Goal: Communication & Community: Answer question/provide support

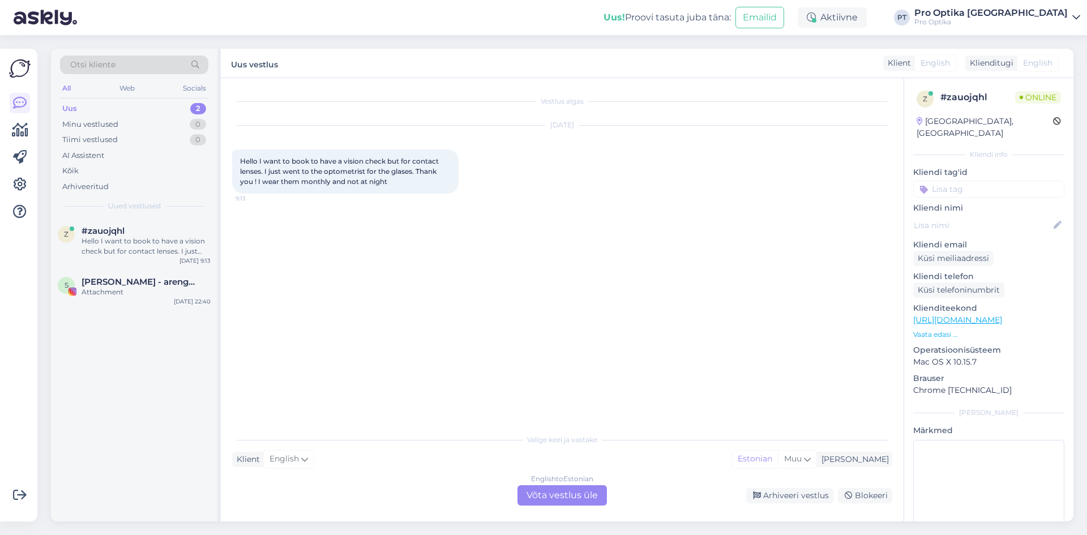
click at [567, 501] on div "English to Estonian Võta vestlus üle" at bounding box center [561, 495] width 89 height 20
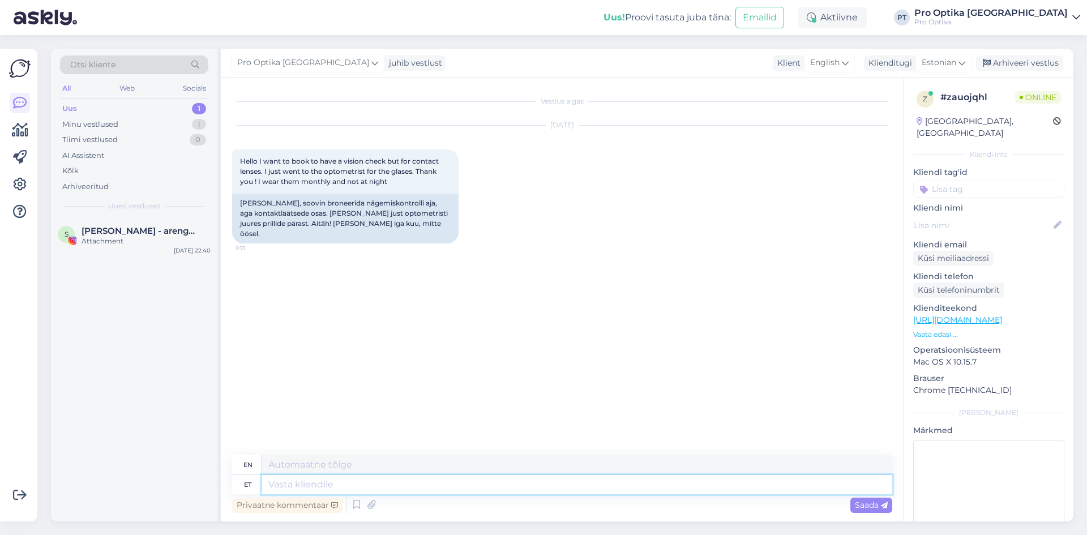
click at [406, 481] on textarea at bounding box center [577, 484] width 631 height 19
type textarea "Tere"
type textarea "Hello"
type textarea "Tere!"
type textarea "Hello!"
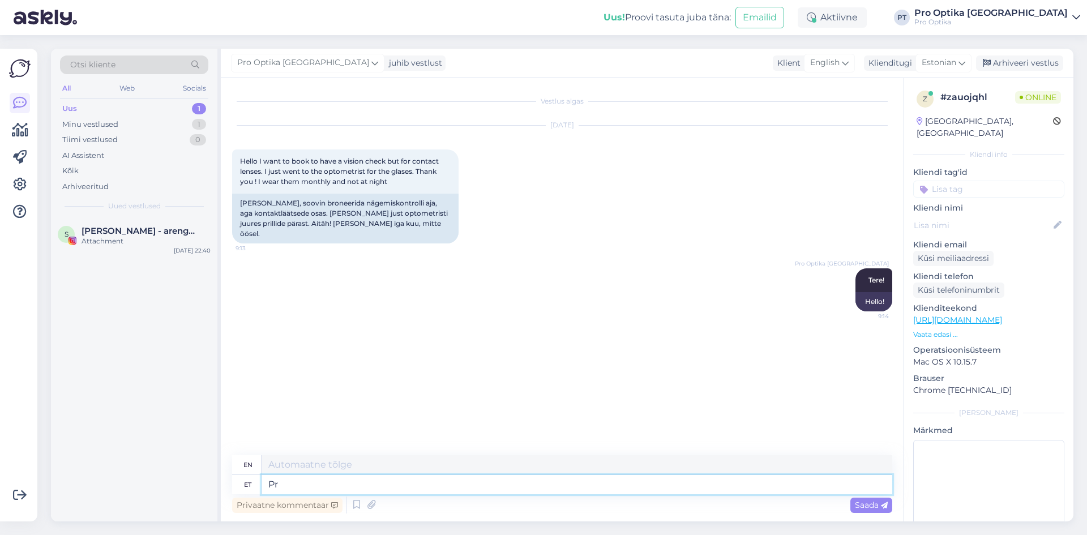
type textarea "P"
type textarea "Kas"
type textarea "Is"
type textarea "Kas Tei"
type textarea "Is T"
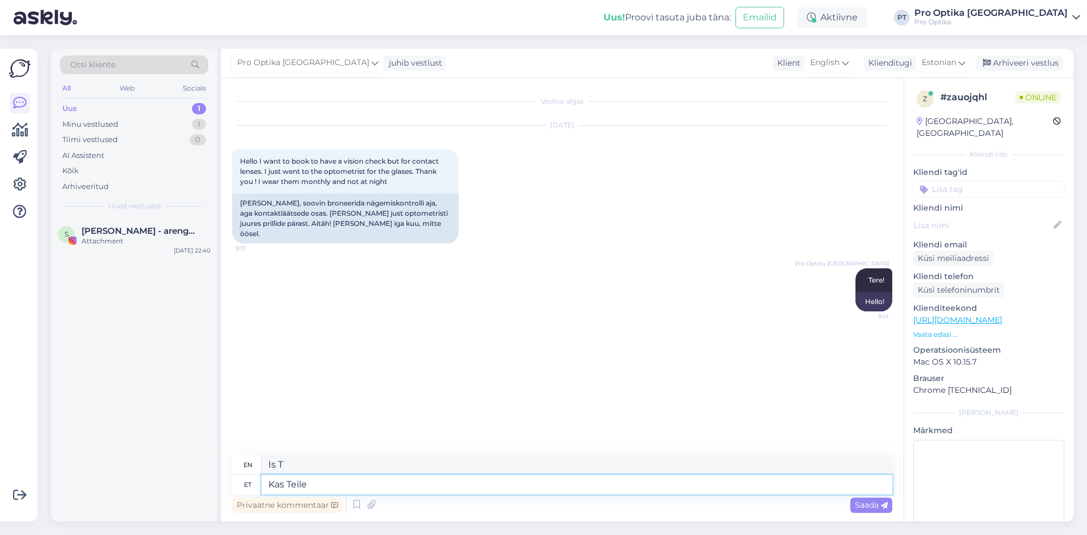
type textarea "Kas Teile"
type textarea "Do you"
type textarea "Kas Teile on va"
type textarea "Do you have"
type textarea "Kas Teile on varem k"
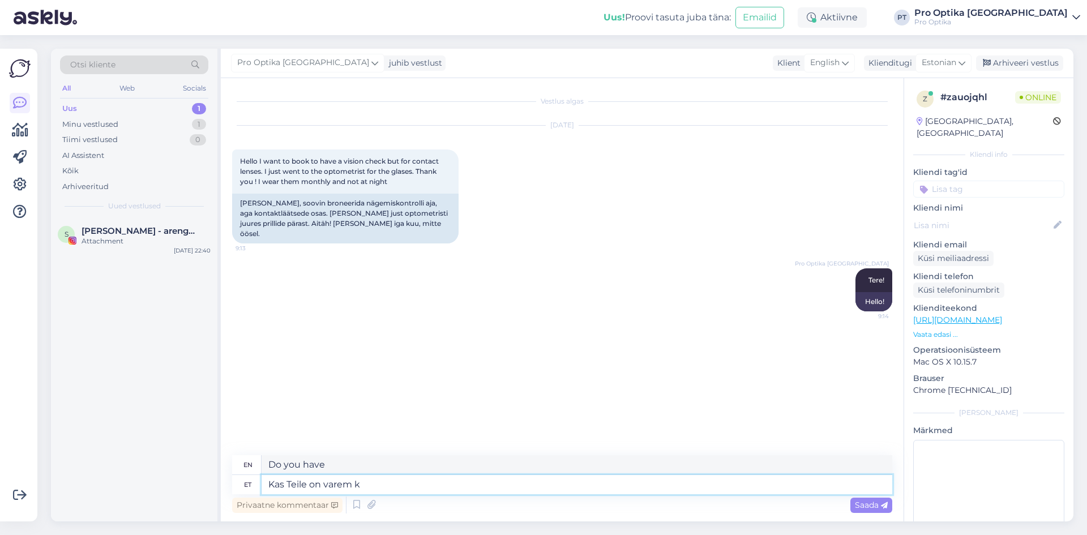
type textarea "Have you ever"
type textarea "Kas Teile on varem kontaktläätsed o"
type textarea "Have you ever worn contact lenses?"
type textarea "Kas Teile on varem kontaktläätsed olnud?"
type textarea "Have you ever worn contact lenses before?"
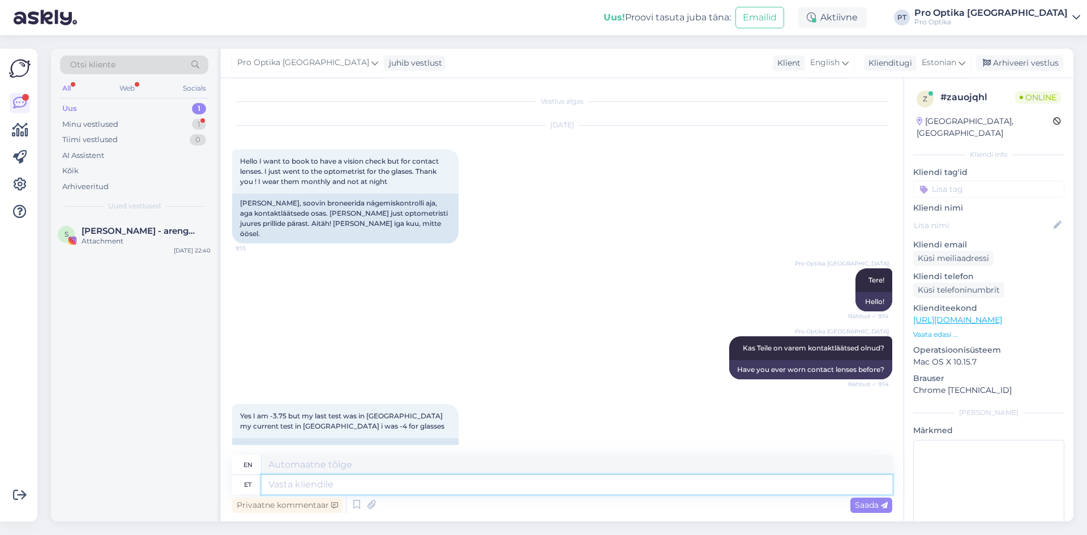
scroll to position [93, 0]
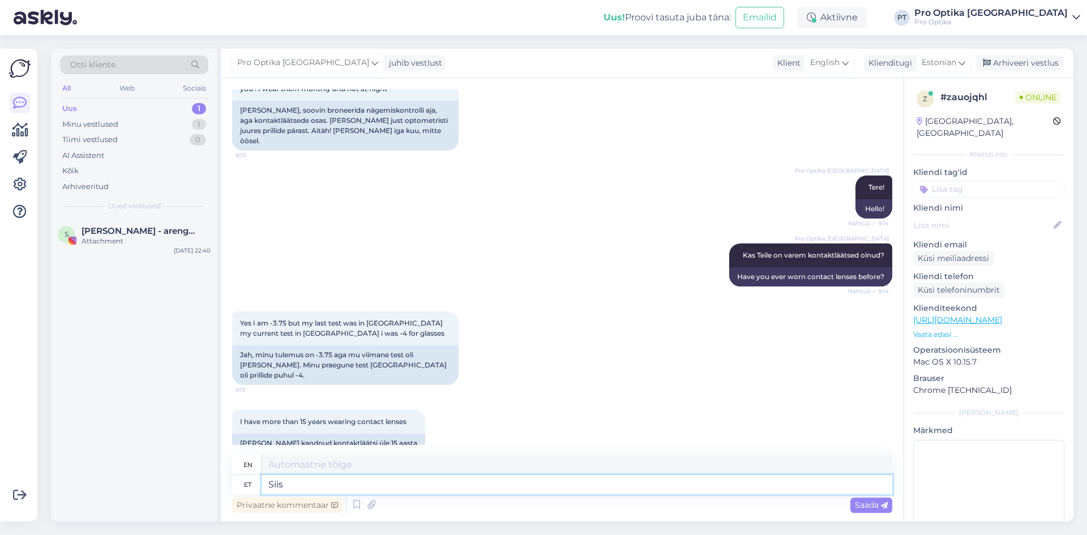
type textarea "Siis"
type textarea "Then"
type textarea "Siis broneerige m"
type textarea "Then book"
type textarea "Siis broneerige meie"
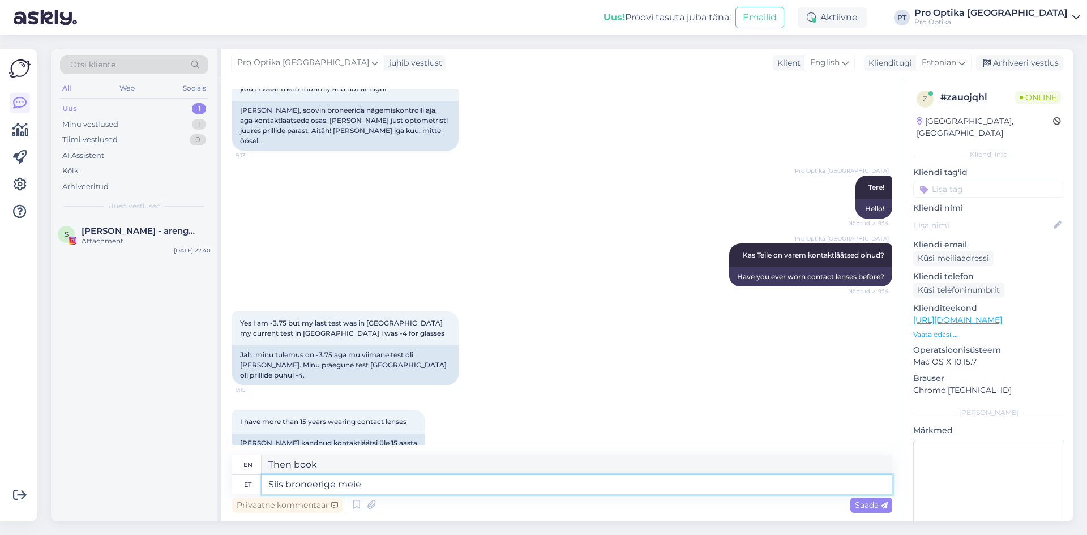
type textarea "Then book us"
type textarea "Siis broneerige meie veebis"
type textarea "Then book our website"
type textarea "Siis broneerige meie veebist"
type textarea "Then book online."
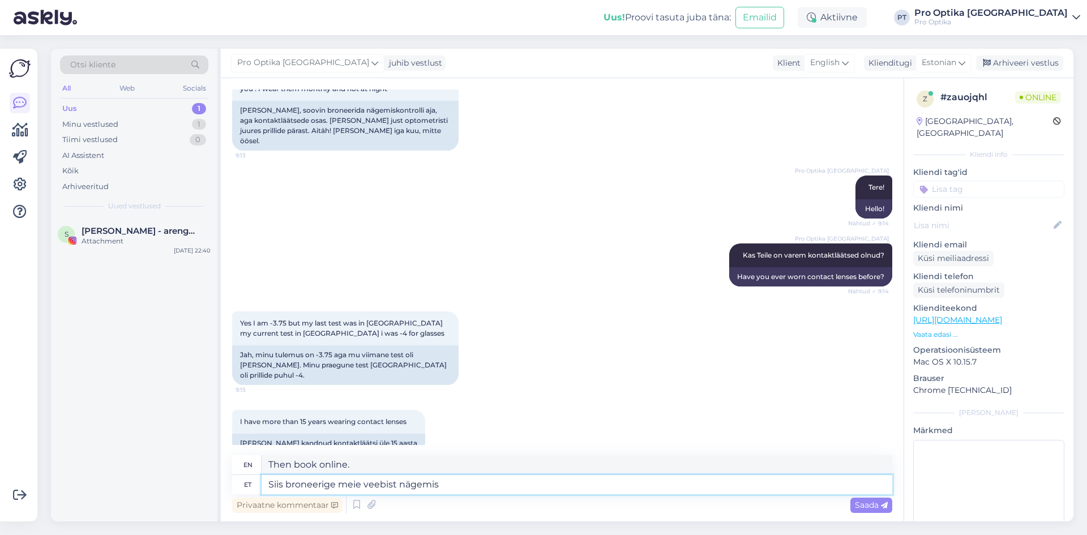
type textarea "Siis broneerige meie veebist nägemi"
type textarea "Then book a viewing on our website."
type textarea "Siis broneerige meie veebist"
type textarea "Then book online."
type textarea "Siis broneerige meie veebilehelt"
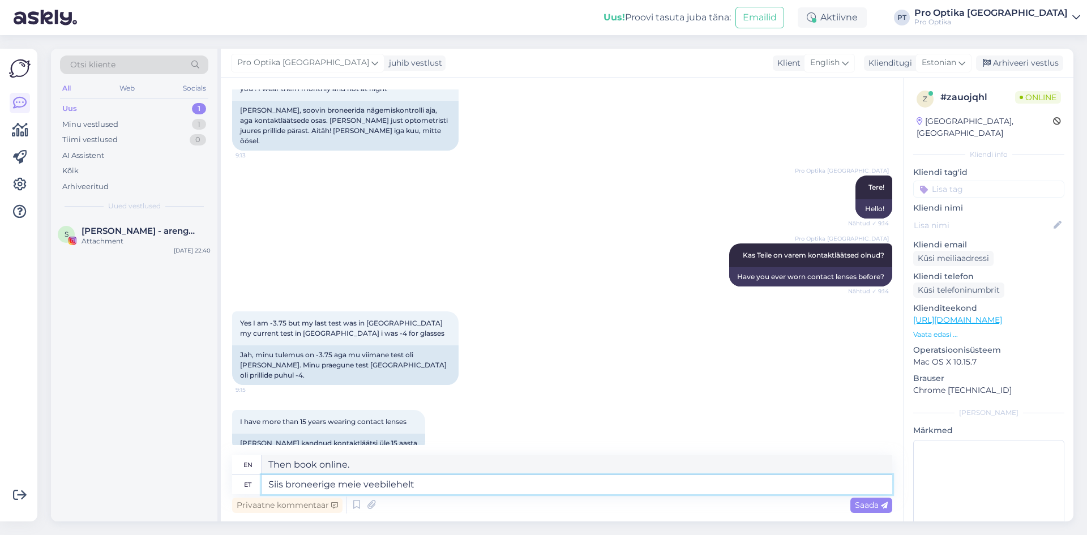
type textarea "Then book on our website"
type textarea "Siis broneerige meie veebilehelt kor"
type textarea "Then book your appointment on our website."
type textarea "Siis broneerige meie veebilehelt korduv"
type textarea "Then book a recurring booking on our website."
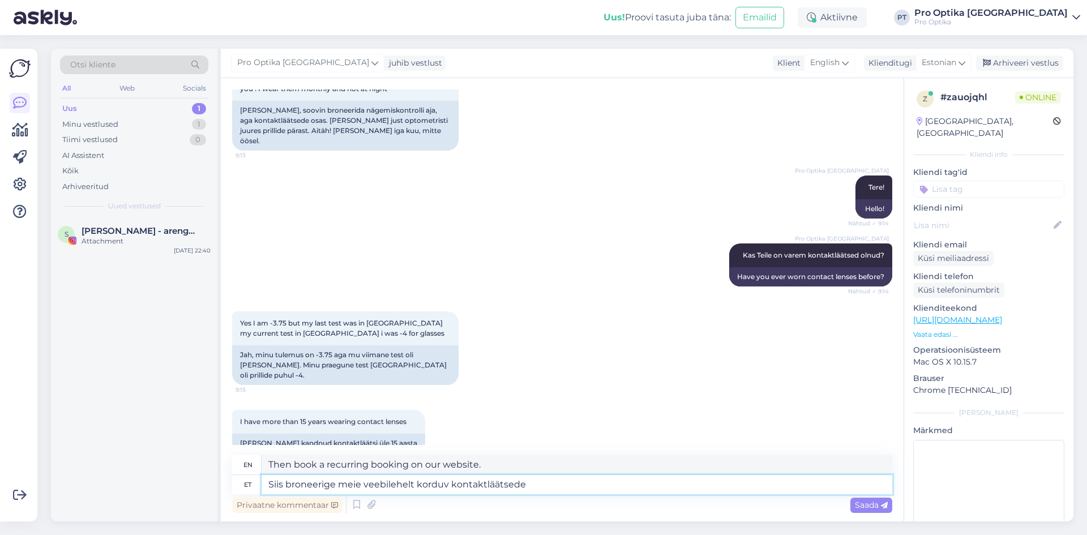
type textarea "Siis broneerige meie veebilehelt korduv kontaktläätsede"
type textarea "Then book a recurring contact lens appointment on our website."
type textarea "Siis broneerige meie veebilehelt korduv kontaktläätsede määramine."
type textarea "Then book a repeat contact lens appointment on our website."
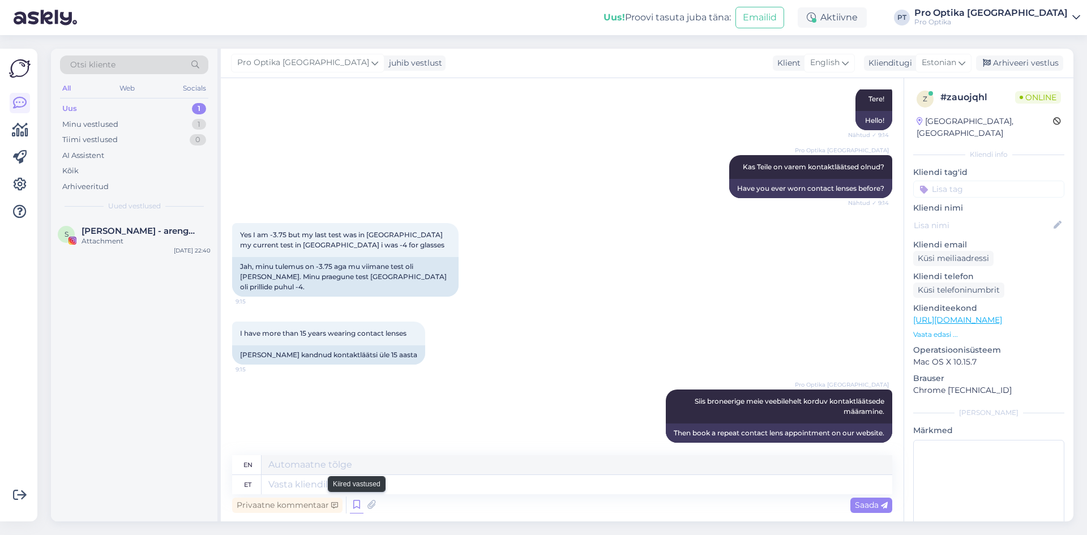
click at [354, 504] on icon at bounding box center [357, 504] width 14 height 17
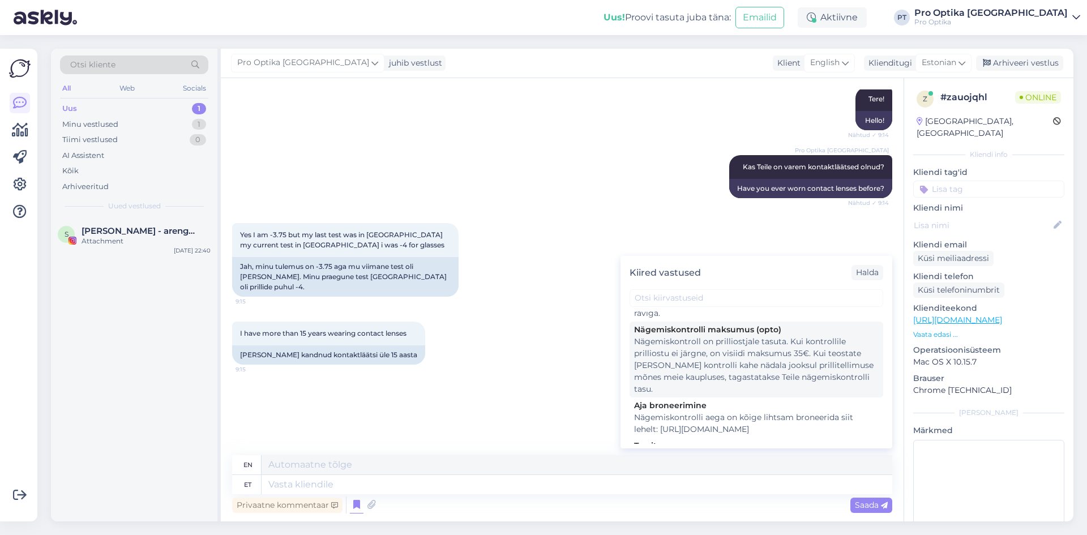
scroll to position [226, 0]
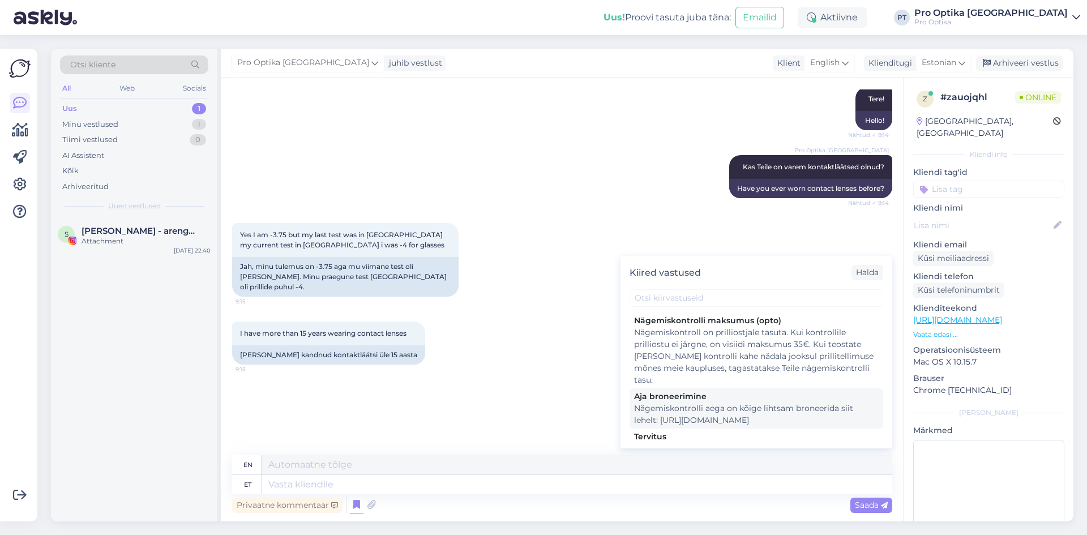
click at [760, 416] on div "Nägemiskontrolli aega on kõige lihtsam broneerida siit lehelt: [URL][DOMAIN_NAM…" at bounding box center [756, 414] width 245 height 24
type textarea "The easiest way to book an appointment for a vision check is on this page: [URL…"
type textarea "Nägemiskontrolli aega on kõige lihtsam broneerida siit lehelt: [URL][DOMAIN_NAM…"
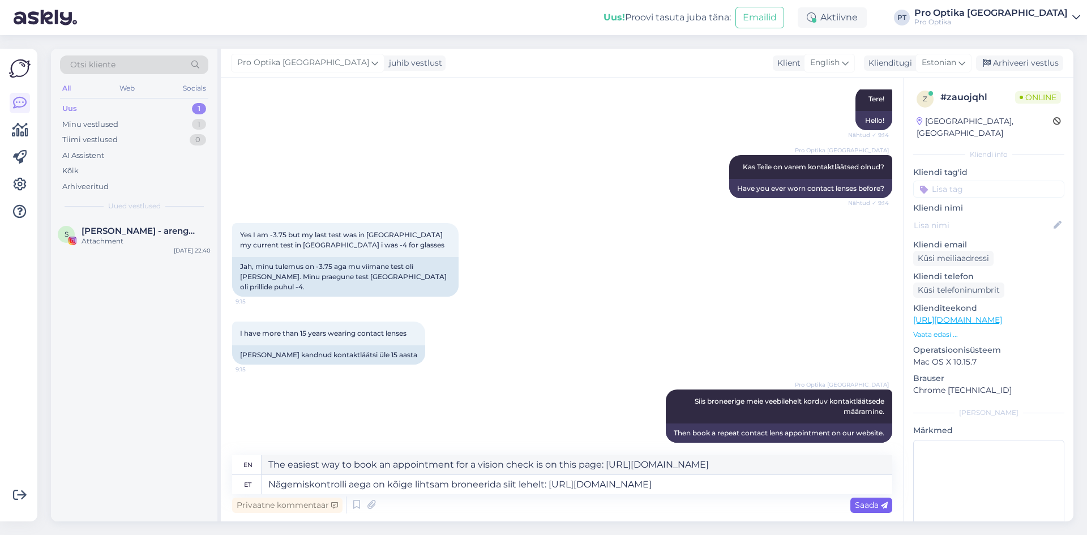
click at [864, 500] on span "Saada" at bounding box center [871, 505] width 33 height 10
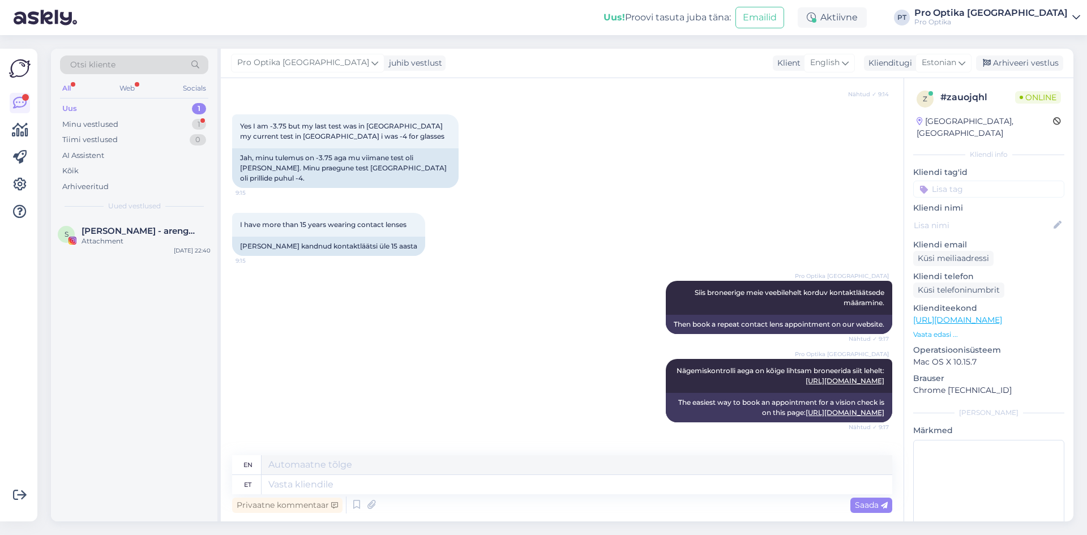
scroll to position [358, 0]
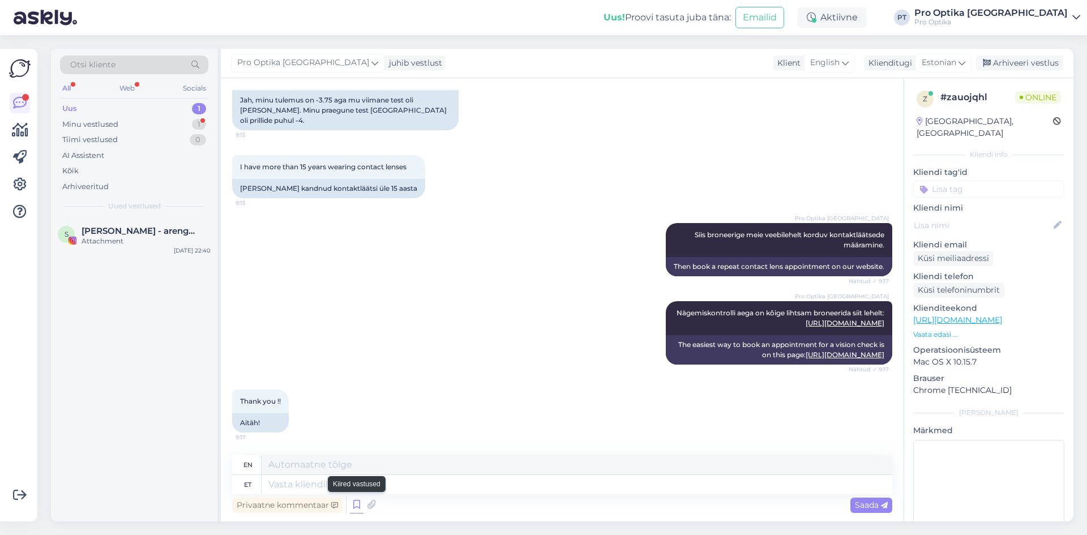
click at [362, 500] on icon at bounding box center [357, 504] width 14 height 17
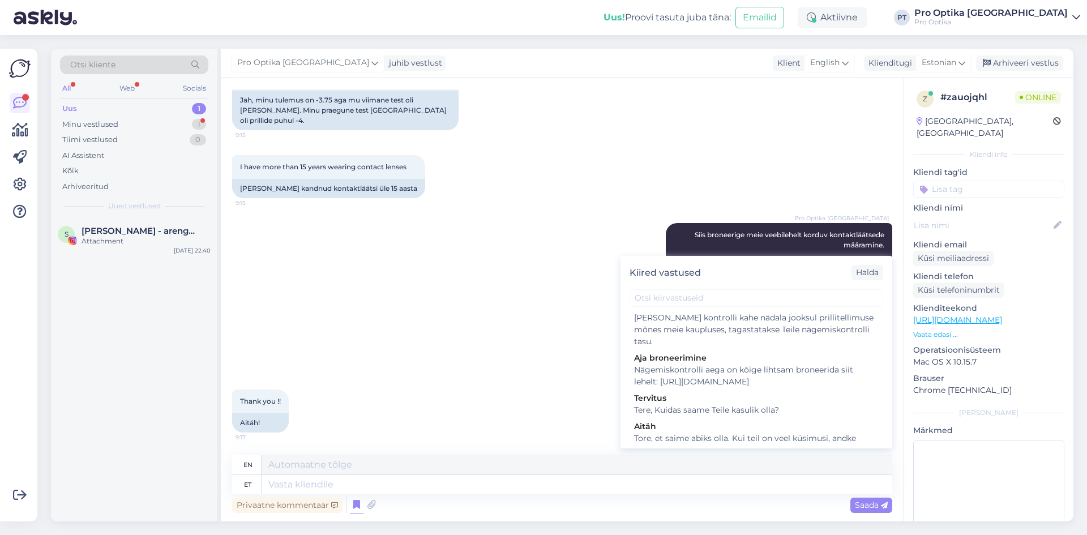
scroll to position [283, 0]
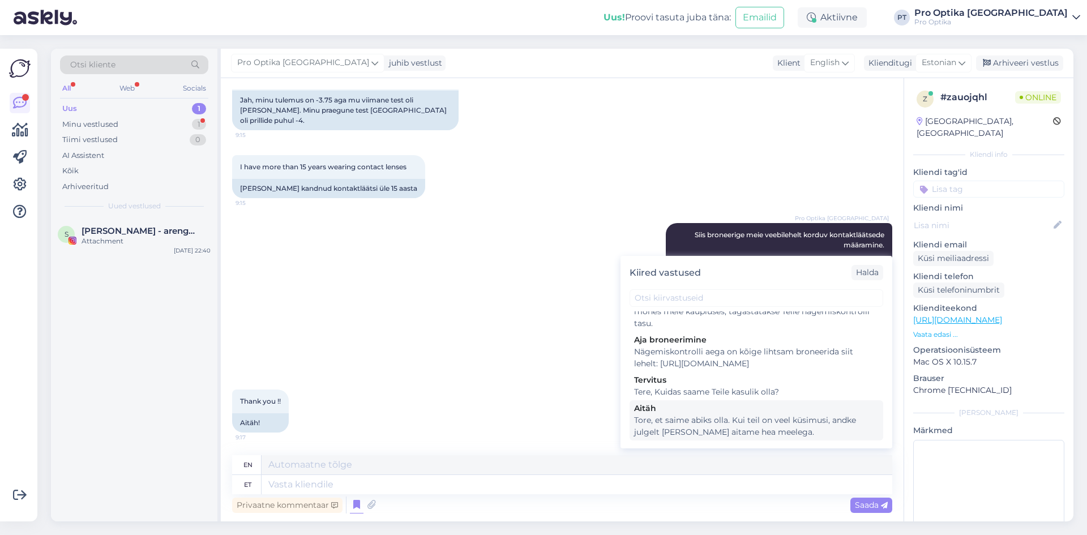
click at [775, 427] on div "Tore, et saime abiks olla. Kui teil on veel küsimusi, andke julgelt [PERSON_NAM…" at bounding box center [756, 426] width 245 height 24
type textarea "Glad we could be of help. If you have any more questions, feel free to let us k…"
type textarea "Tore, et saime abiks olla. Kui teil on veel küsimusi, andke julgelt [PERSON_NAM…"
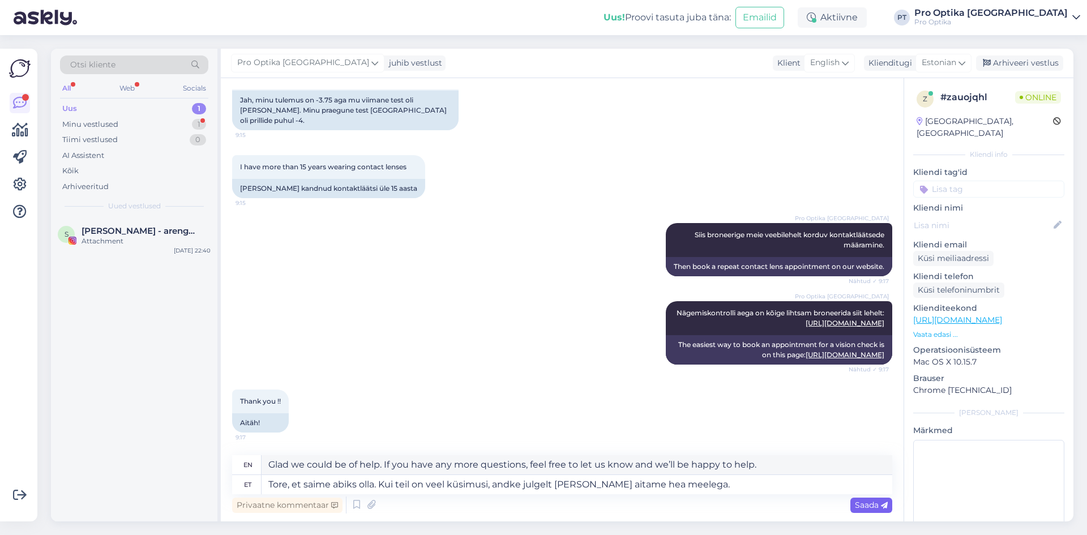
click at [851, 510] on div "Saada" at bounding box center [871, 505] width 42 height 15
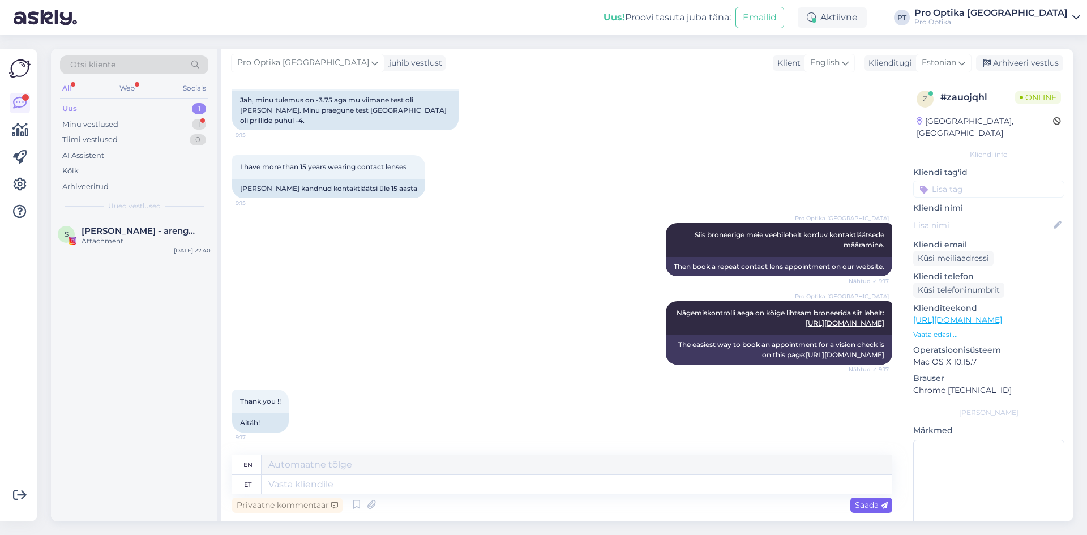
scroll to position [446, 0]
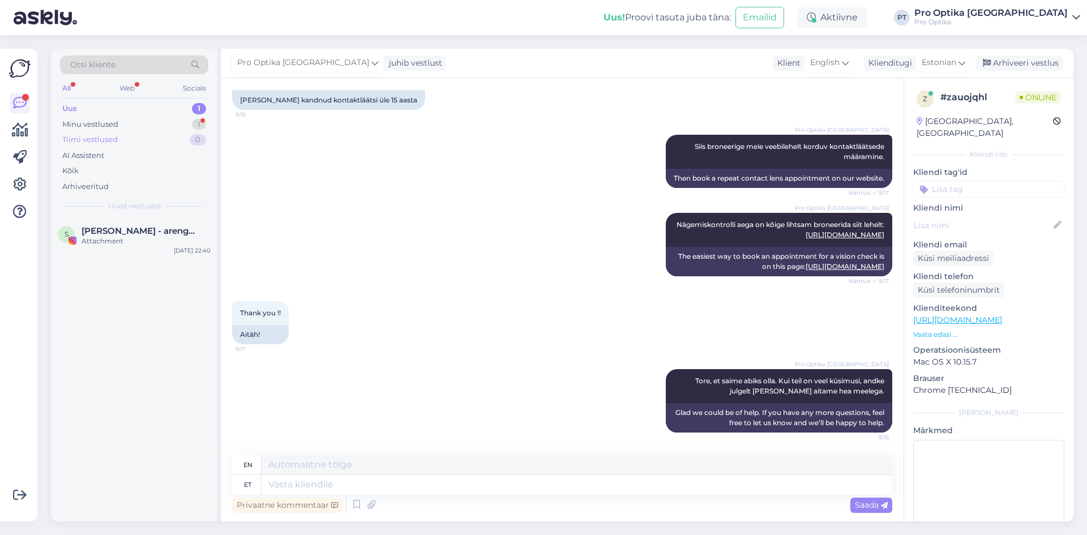
click at [131, 134] on div "Tiimi vestlused 0" at bounding box center [134, 140] width 148 height 16
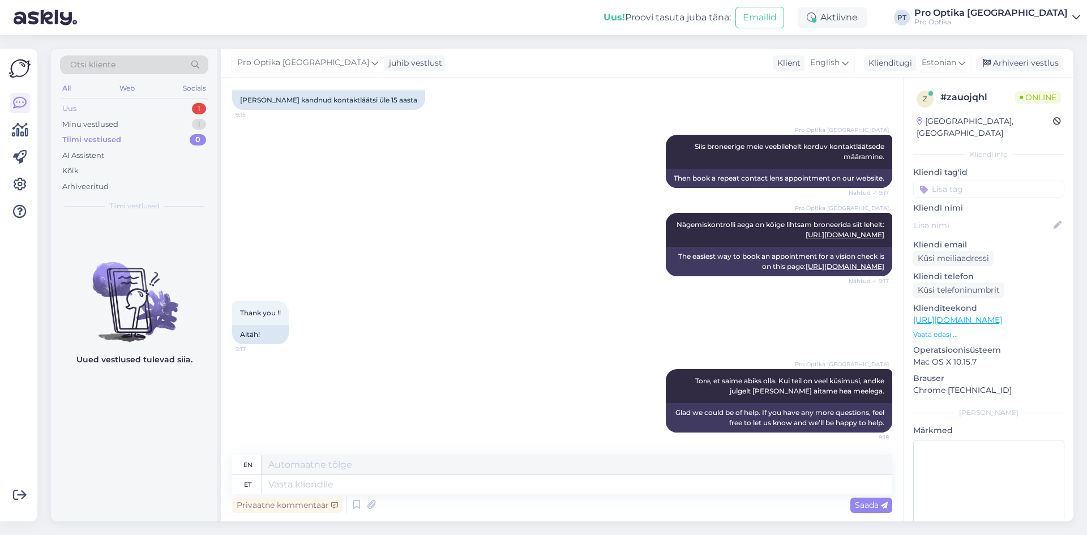
click at [202, 108] on div "1" at bounding box center [199, 108] width 14 height 11
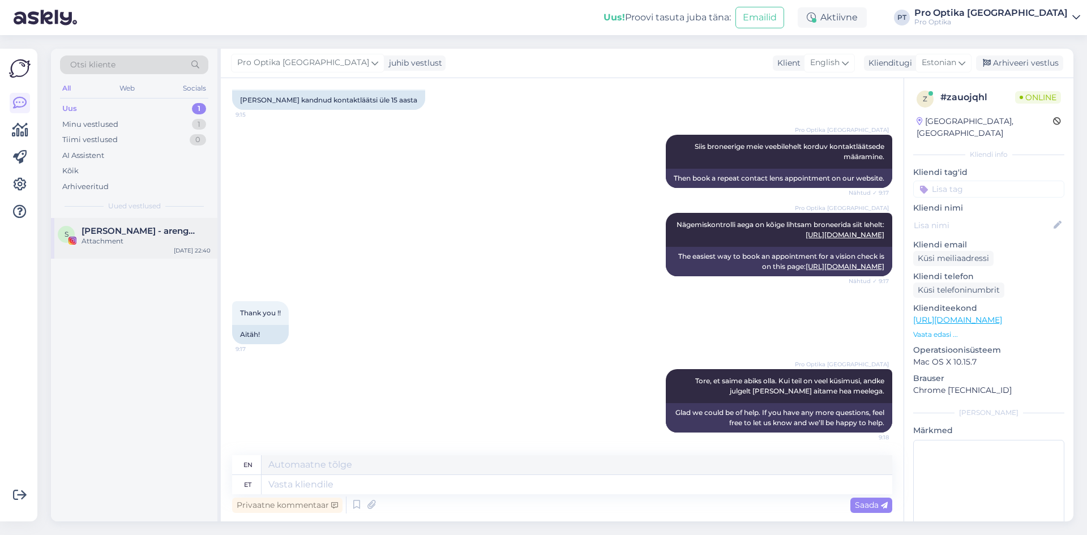
click at [142, 220] on div "S [PERSON_NAME] - arengupartner Attachment [DATE] 22:40" at bounding box center [134, 238] width 166 height 41
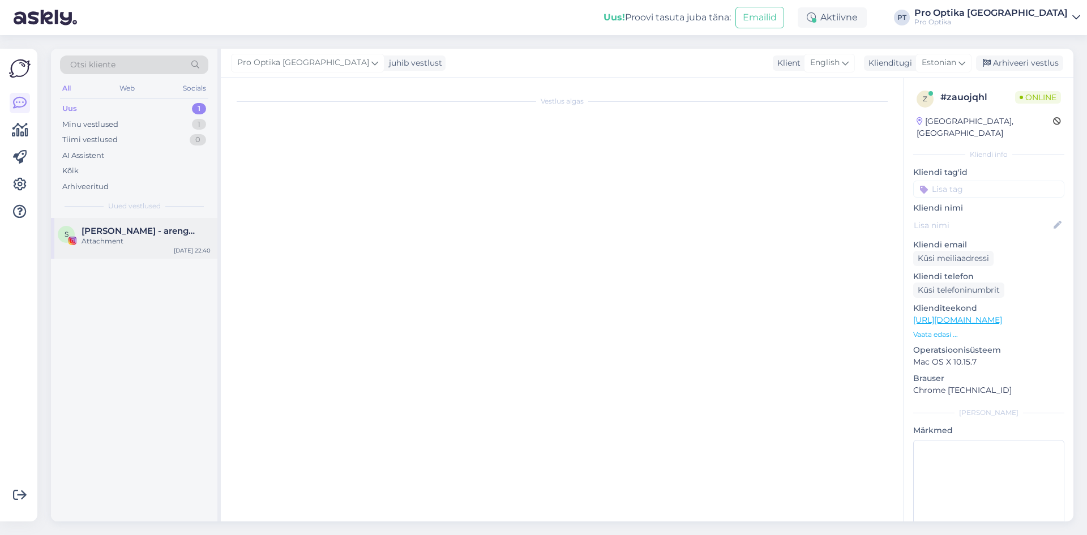
scroll to position [0, 0]
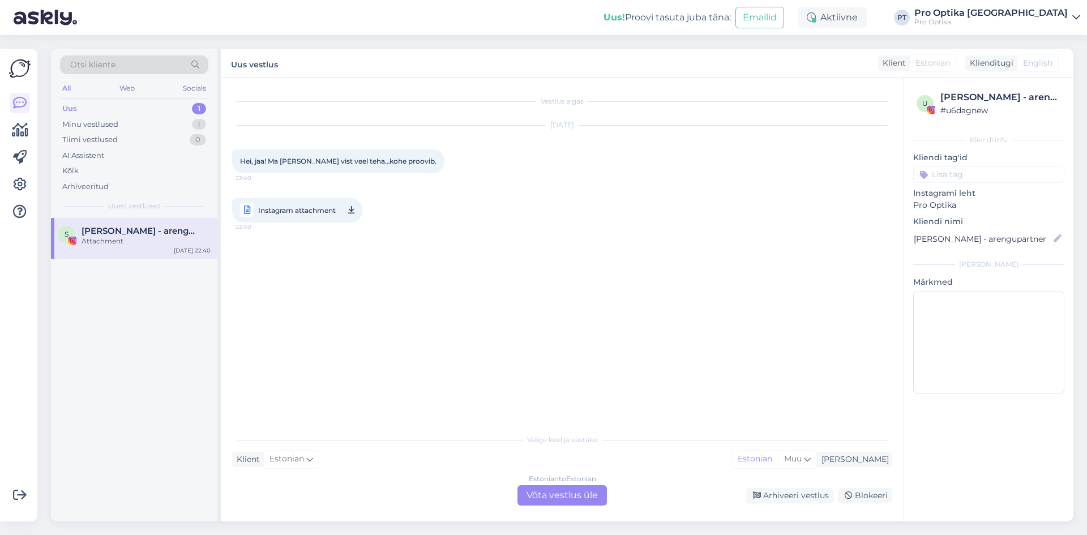
click at [573, 502] on div "Estonian to Estonian Võta vestlus üle" at bounding box center [561, 495] width 89 height 20
